Goal: Task Accomplishment & Management: Manage account settings

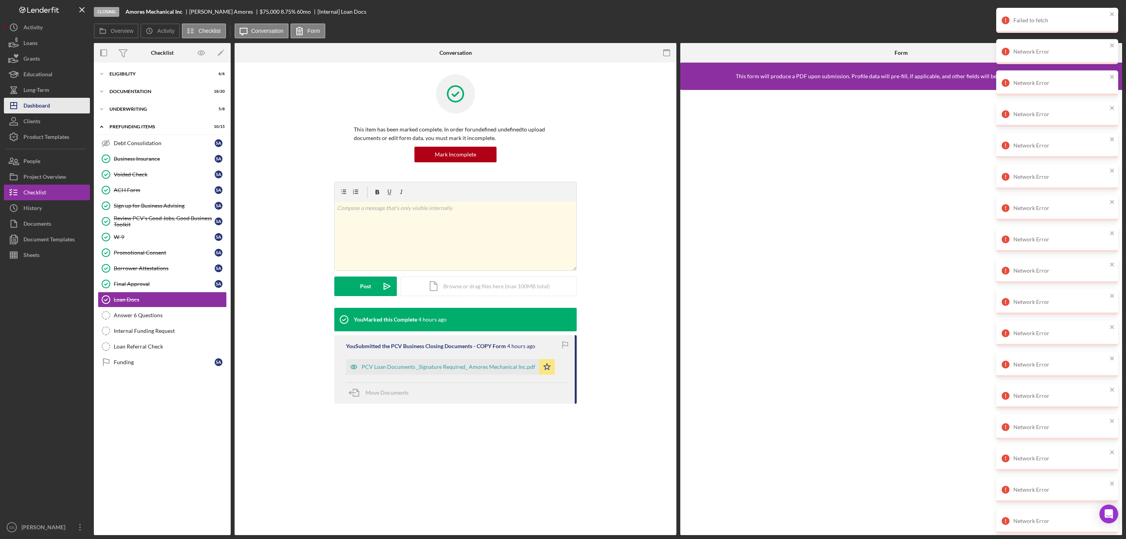
click at [33, 107] on div "Dashboard" at bounding box center [36, 107] width 27 height 18
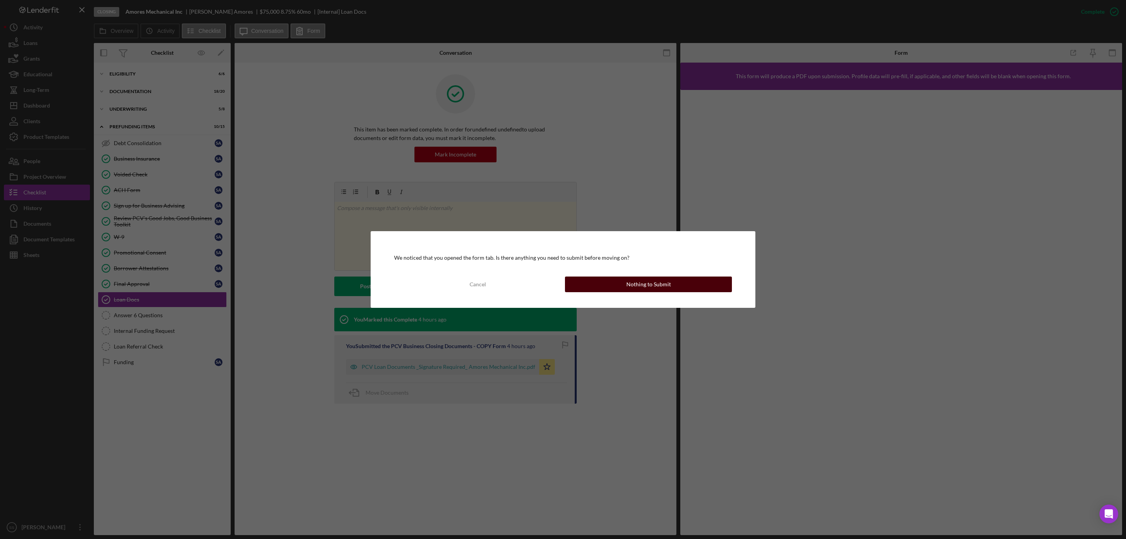
click at [670, 280] on button "Nothing to Submit" at bounding box center [648, 284] width 167 height 16
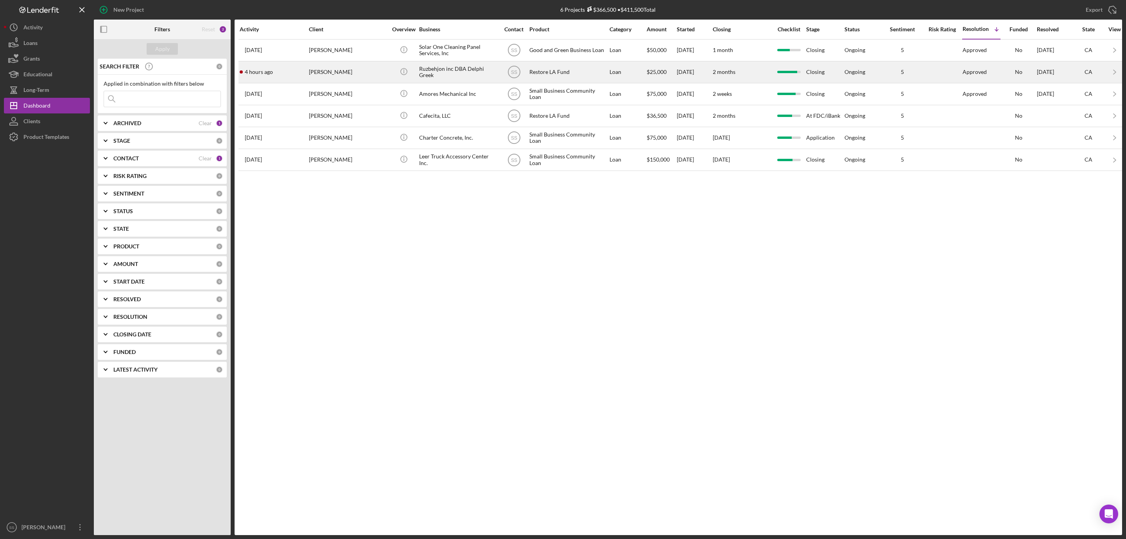
click at [350, 74] on div "[PERSON_NAME]" at bounding box center [348, 72] width 78 height 21
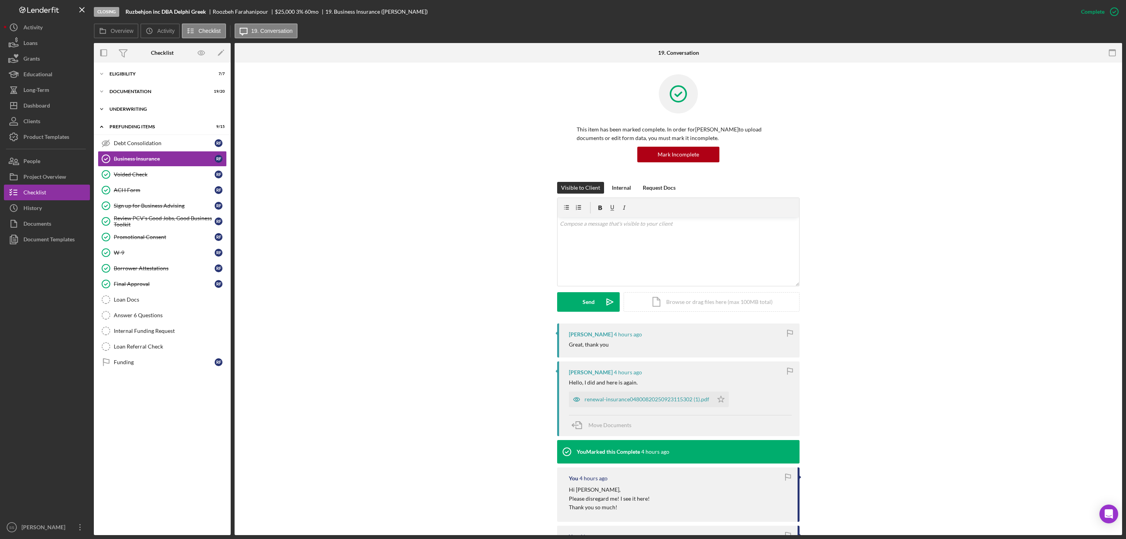
click at [150, 111] on div "Icon/Expander Underwriting 6 / 6" at bounding box center [162, 109] width 137 height 16
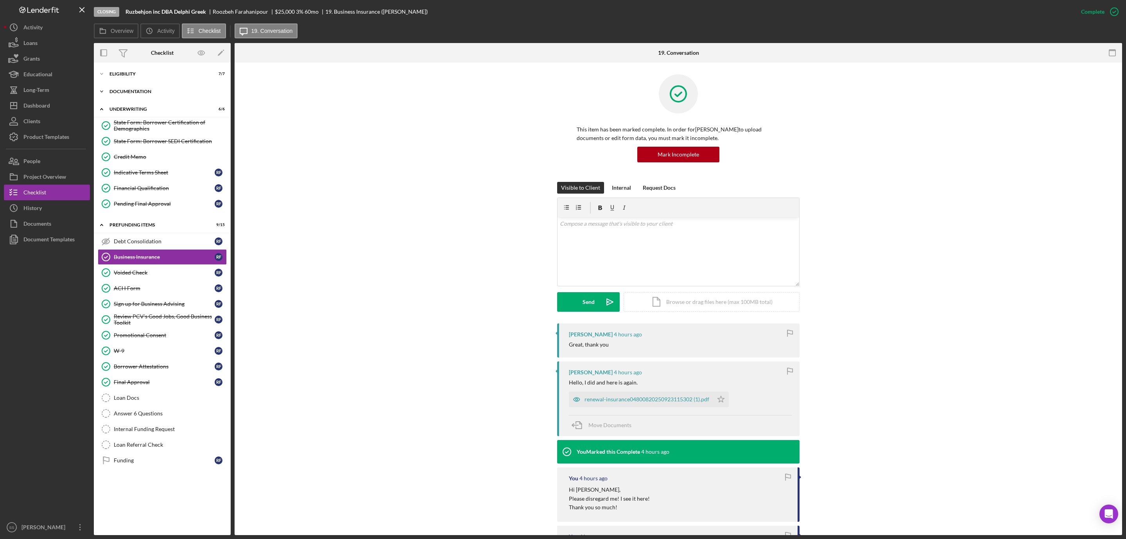
click at [127, 88] on div "Icon/Expander Documentation 19 / 20" at bounding box center [162, 92] width 137 height 16
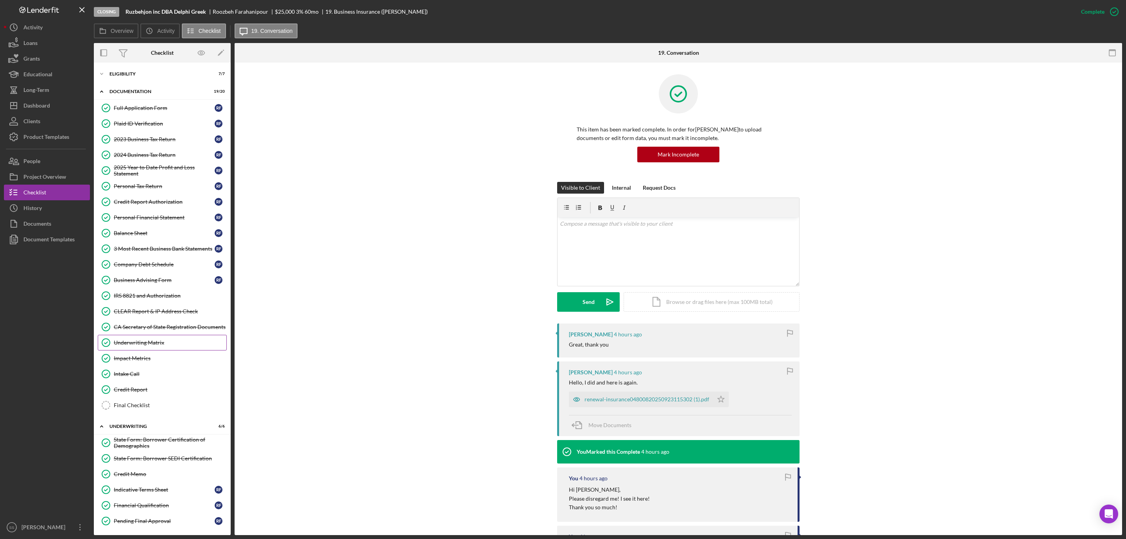
click at [125, 346] on div "Underwriting Matrix" at bounding box center [170, 342] width 113 height 6
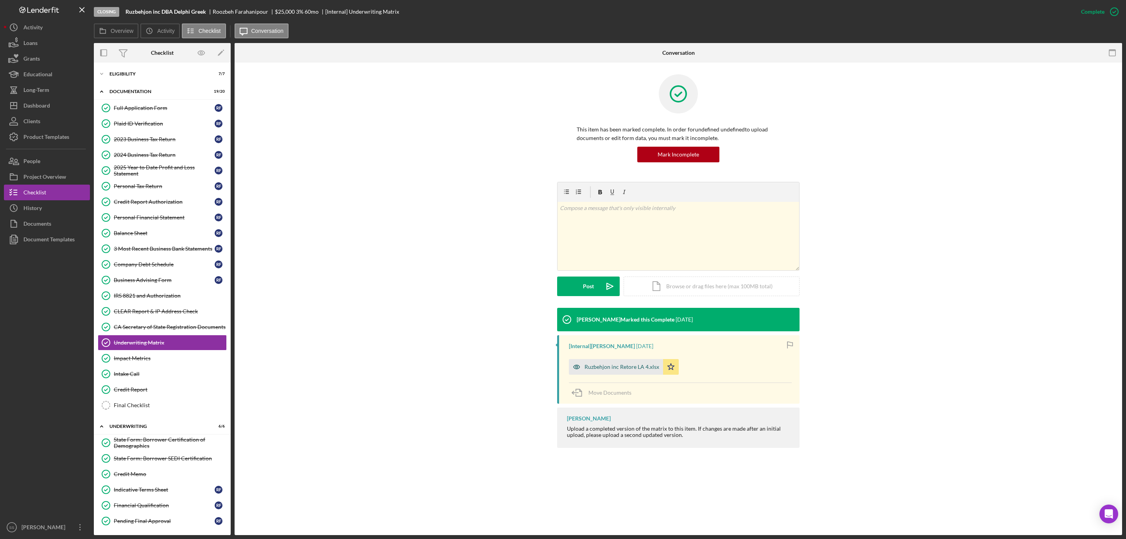
click at [600, 371] on div "Ruzbehjon inc Retore LA 4.xlsx" at bounding box center [616, 367] width 94 height 16
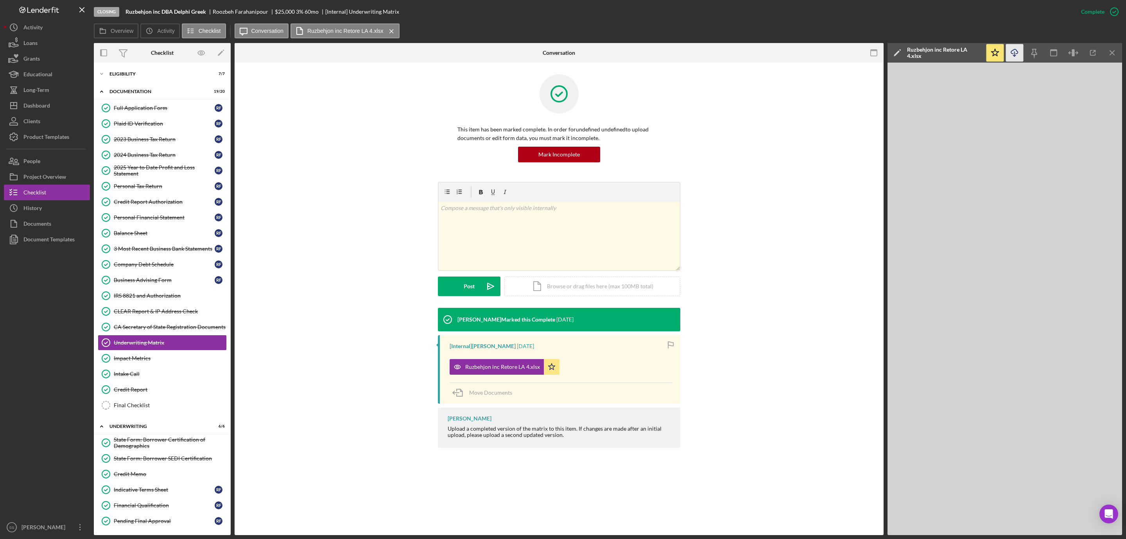
click at [1012, 53] on icon "Icon/Download" at bounding box center [1015, 53] width 18 height 18
drag, startPoint x: 230, startPoint y: 263, endPoint x: 217, endPoint y: 385, distance: 123.1
click at [217, 385] on div "Icon/Expander Eligibility 7 / 7 Icon/Expander Documentation 19 / 20 Full Applic…" at bounding box center [162, 299] width 137 height 472
click at [176, 482] on link "Credit Memo Credit Memo" at bounding box center [162, 474] width 129 height 16
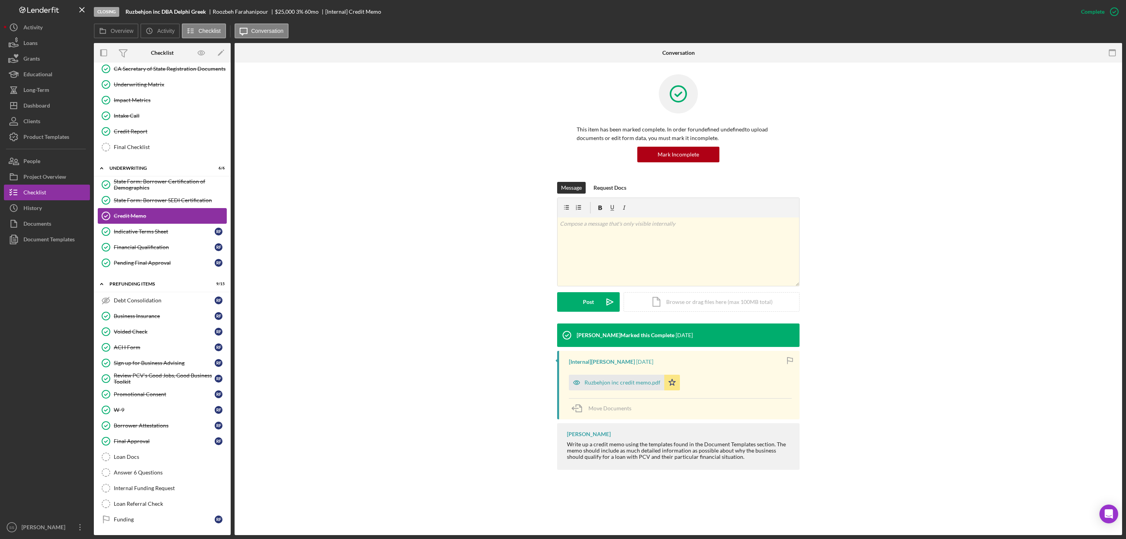
scroll to position [274, 0]
click at [150, 453] on div "Loan Docs" at bounding box center [170, 456] width 113 height 6
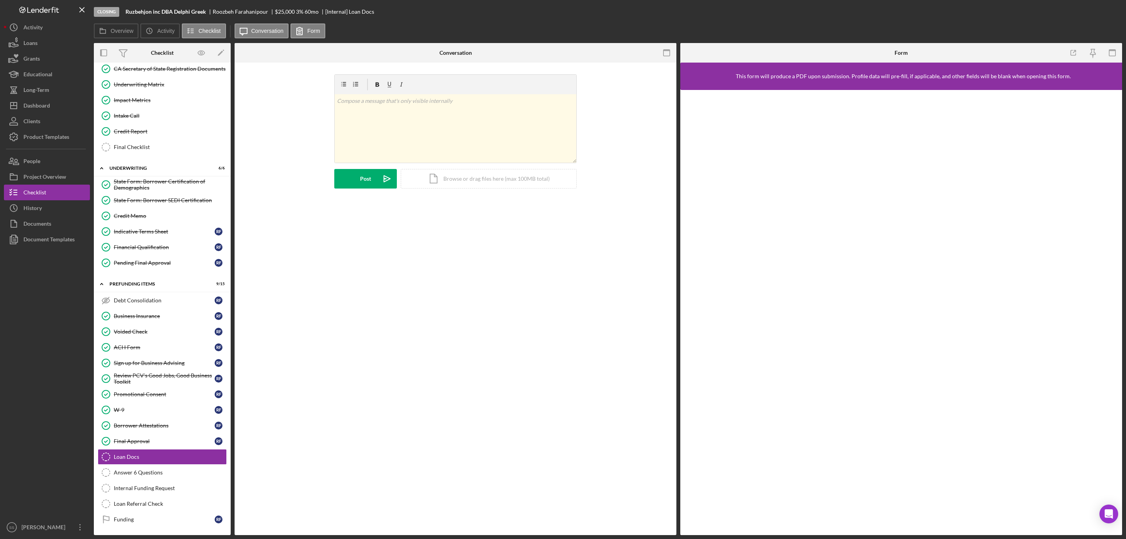
scroll to position [274, 0]
click at [668, 56] on icon "button" at bounding box center [667, 53] width 18 height 18
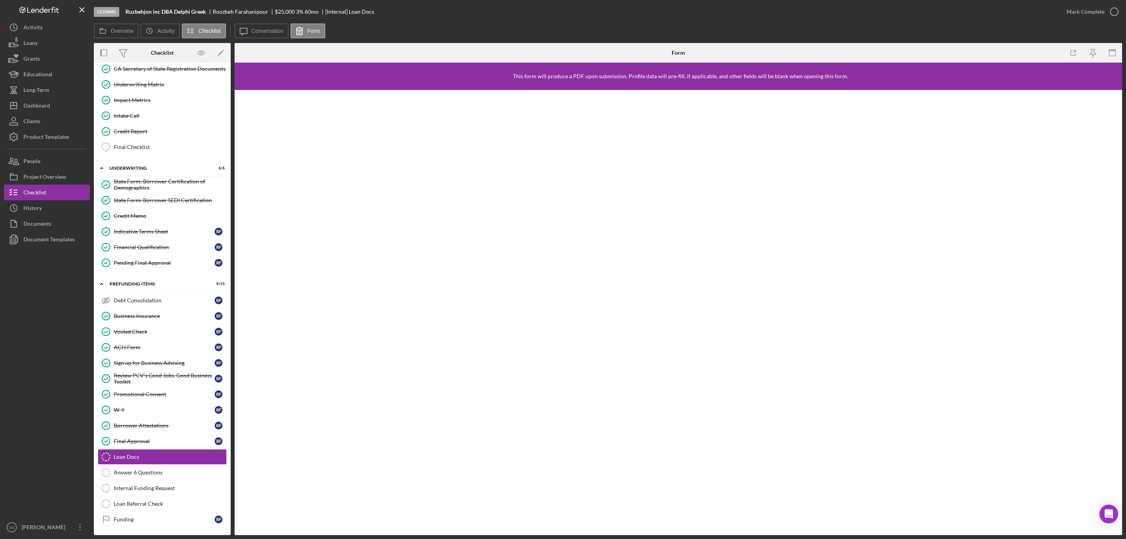
click at [158, 11] on b "Ruzbehjon inc DBA Delphi Greek" at bounding box center [165, 12] width 81 height 6
copy b "Ruzbehjon inc DBA Delphi Greek"
click at [193, 11] on b "Ruzbehjon inc DBA Delphi Greek" at bounding box center [165, 12] width 81 height 6
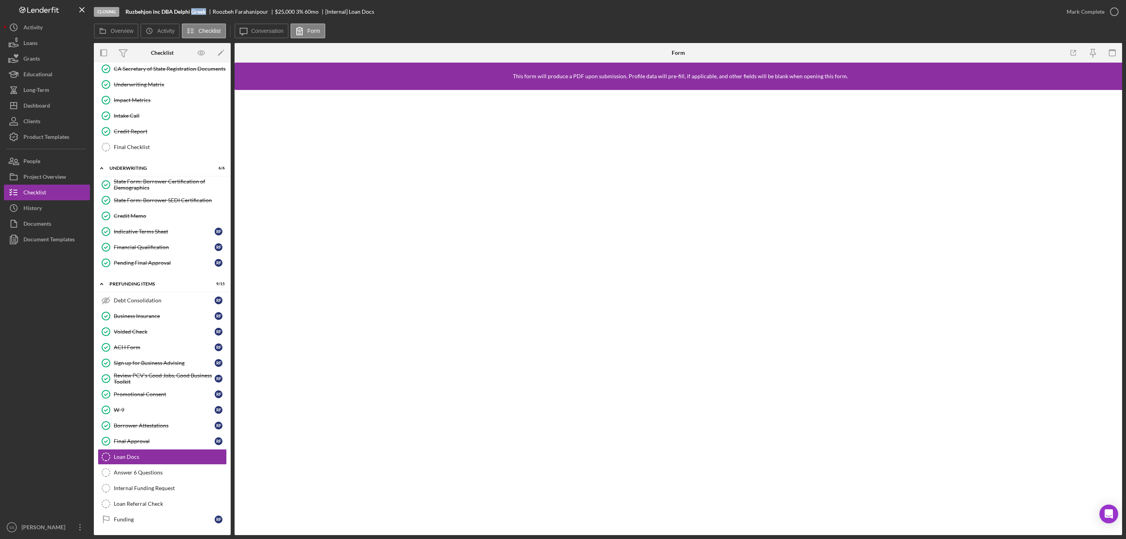
click at [193, 11] on b "Ruzbehjon inc DBA Delphi Greek" at bounding box center [165, 12] width 81 height 6
copy b "Ruzbehjon inc DBA Delphi Greek"
click at [41, 104] on div "Dashboard" at bounding box center [36, 107] width 27 height 18
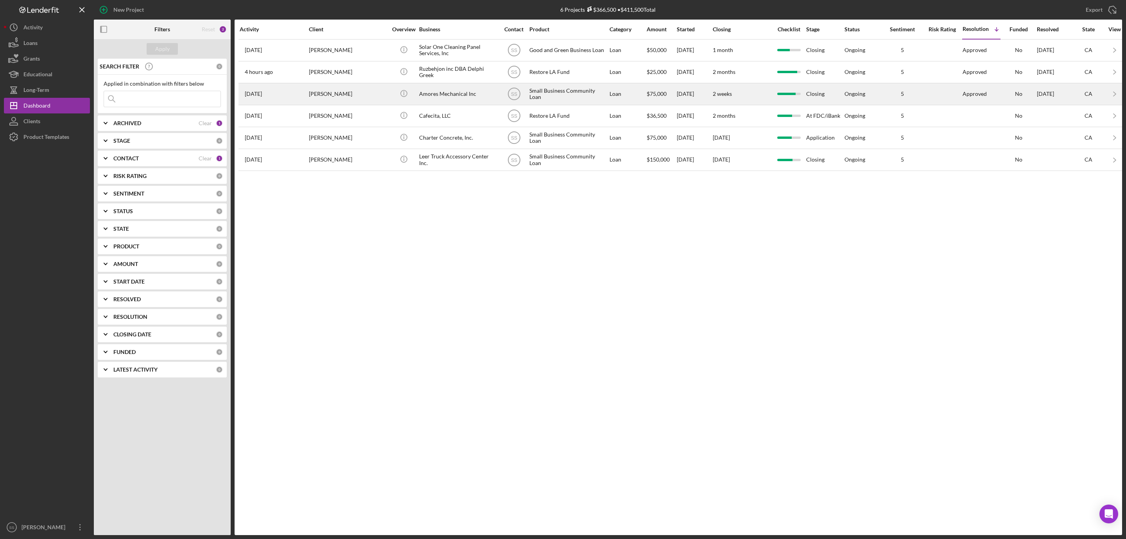
click at [437, 96] on div "Amores Mechanical Inc" at bounding box center [458, 94] width 78 height 21
